Goal: Book appointment/travel/reservation

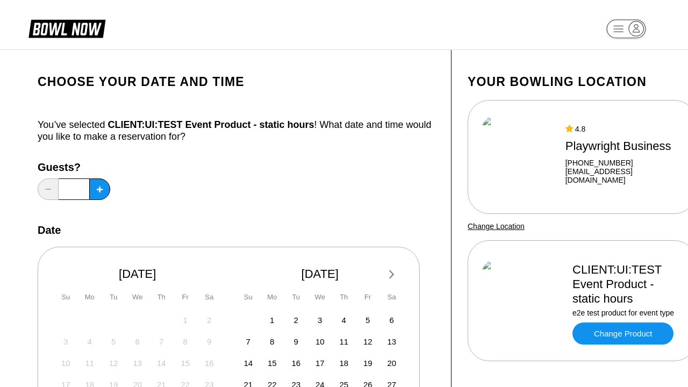
click at [236, 277] on div "Next Month [DATE] Su Mo Tu We Th Fr Sa 27 28 29 30 31 1 2 3 4 5 6 7 8 9 10 11 1…" at bounding box center [229, 350] width 382 height 207
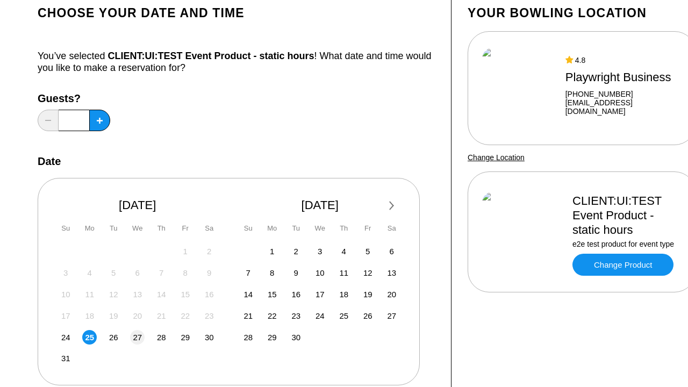
click at [236, 277] on div "Next Month [DATE] Su Mo Tu We Th Fr Sa 27 28 29 30 31 1 2 3 4 5 6 7 8 9 10 11 1…" at bounding box center [229, 281] width 382 height 207
click at [137, 337] on span "27" at bounding box center [137, 337] width 9 height 9
click at [236, 277] on div "Next Month [DATE] Su Mo Tu We Th Fr Sa 27 28 29 30 31 1 2 3 4 5 6 7 8 9 10 11 1…" at bounding box center [229, 281] width 382 height 207
click at [66, 358] on span "31" at bounding box center [65, 358] width 9 height 9
click at [236, 277] on div "Next Month [DATE] Su Mo Tu We Th Fr Sa 27 28 29 30 31 1 2 3 4 5 6 7 8 9 10 11 1…" at bounding box center [229, 281] width 382 height 207
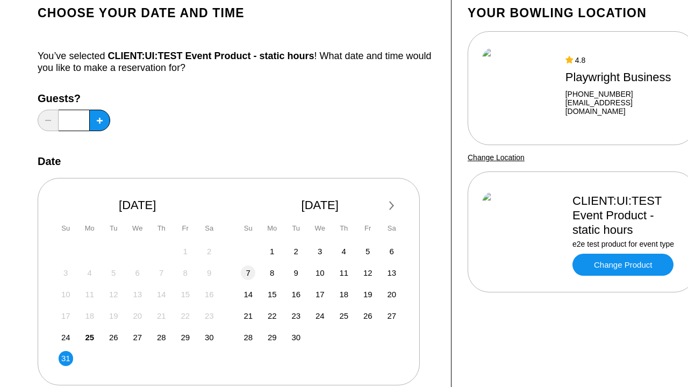
click at [248, 273] on span "7" at bounding box center [248, 272] width 4 height 9
click at [236, 277] on div "Next Month [DATE] Su Mo Tu We Th Fr Sa 27 28 29 30 31 1 2 3 4 5 6 7 8 9 10 11 1…" at bounding box center [229, 281] width 382 height 207
click at [113, 337] on span "26" at bounding box center [113, 337] width 9 height 9
